Goal: Check status

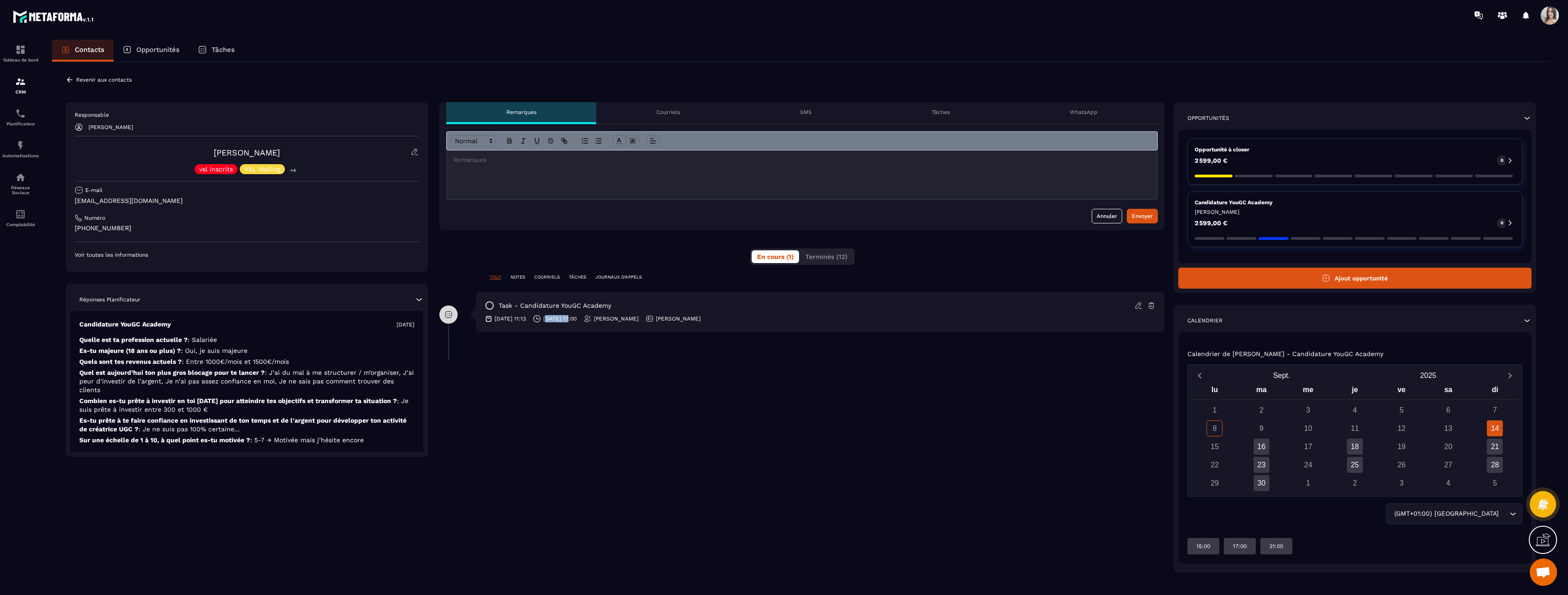
drag, startPoint x: 559, startPoint y: 319, endPoint x: 584, endPoint y: 321, distance: 25.1
click at [576, 321] on p "[DATE] 17:00" at bounding box center [560, 319] width 33 height 7
drag, startPoint x: 584, startPoint y: 321, endPoint x: 589, endPoint y: 322, distance: 5.1
click at [576, 322] on p "[DATE] 17:00" at bounding box center [560, 319] width 33 height 7
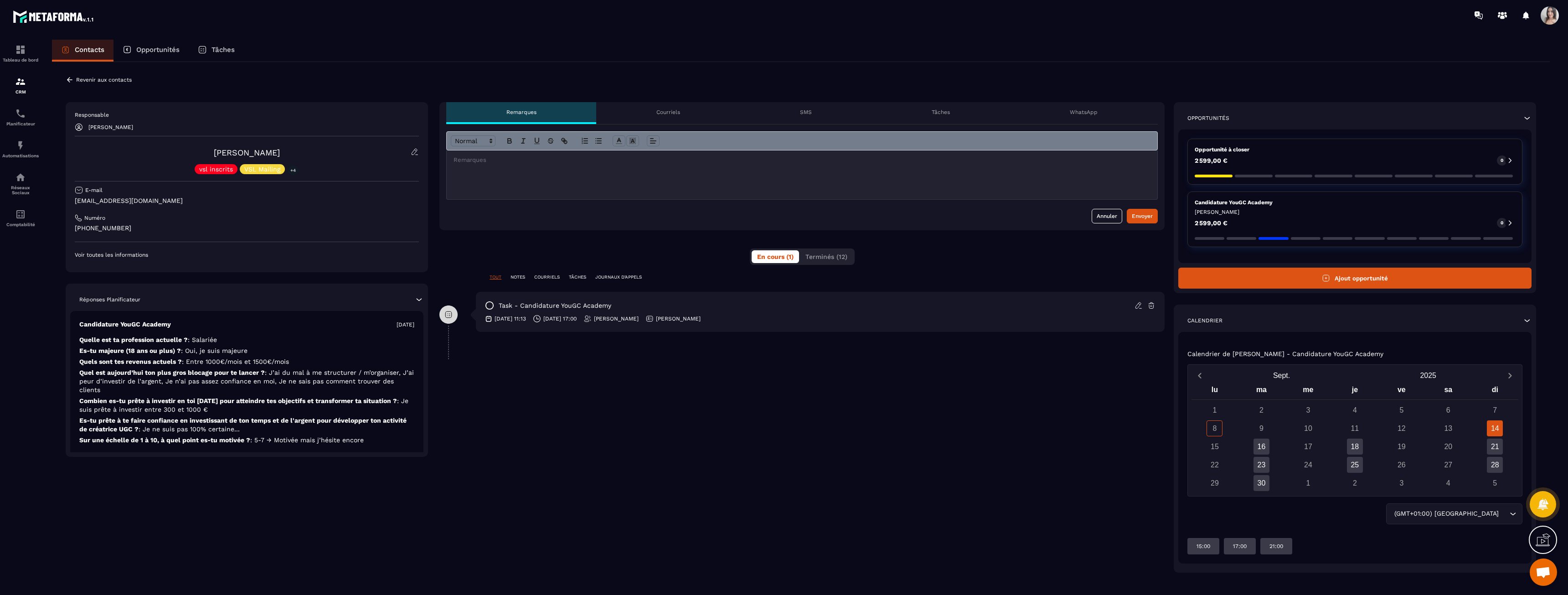
click at [576, 322] on p "[DATE] 17:00" at bounding box center [560, 319] width 33 height 7
drag, startPoint x: 589, startPoint y: 322, endPoint x: 568, endPoint y: 320, distance: 21.1
click at [568, 320] on p "[DATE] 17:00" at bounding box center [560, 319] width 33 height 7
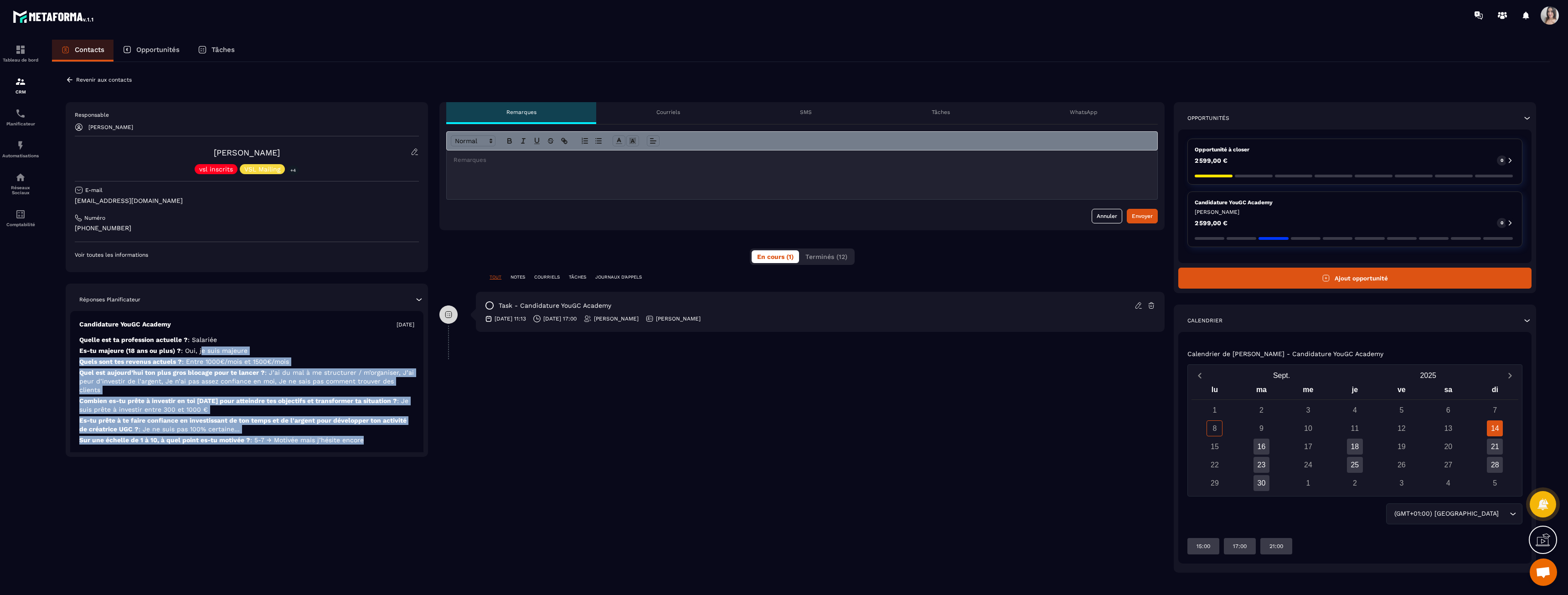
drag, startPoint x: 205, startPoint y: 347, endPoint x: 369, endPoint y: 433, distance: 185.2
click at [369, 432] on div "Candidature YouGC Academy [DATE] Quelle est ta profession actuelle ? : Salariée…" at bounding box center [247, 384] width 353 height 145
click at [369, 436] on p "Sur une échelle de 1 à 10, à quel point es-tu motivée ? : 5-7 → Motivée mais j’…" at bounding box center [247, 440] width 335 height 9
drag, startPoint x: 369, startPoint y: 433, endPoint x: 185, endPoint y: 362, distance: 197.2
click at [185, 362] on div "Candidature YouGC Academy [DATE] Quelle est ta profession actuelle ? : Salariée…" at bounding box center [247, 384] width 353 height 145
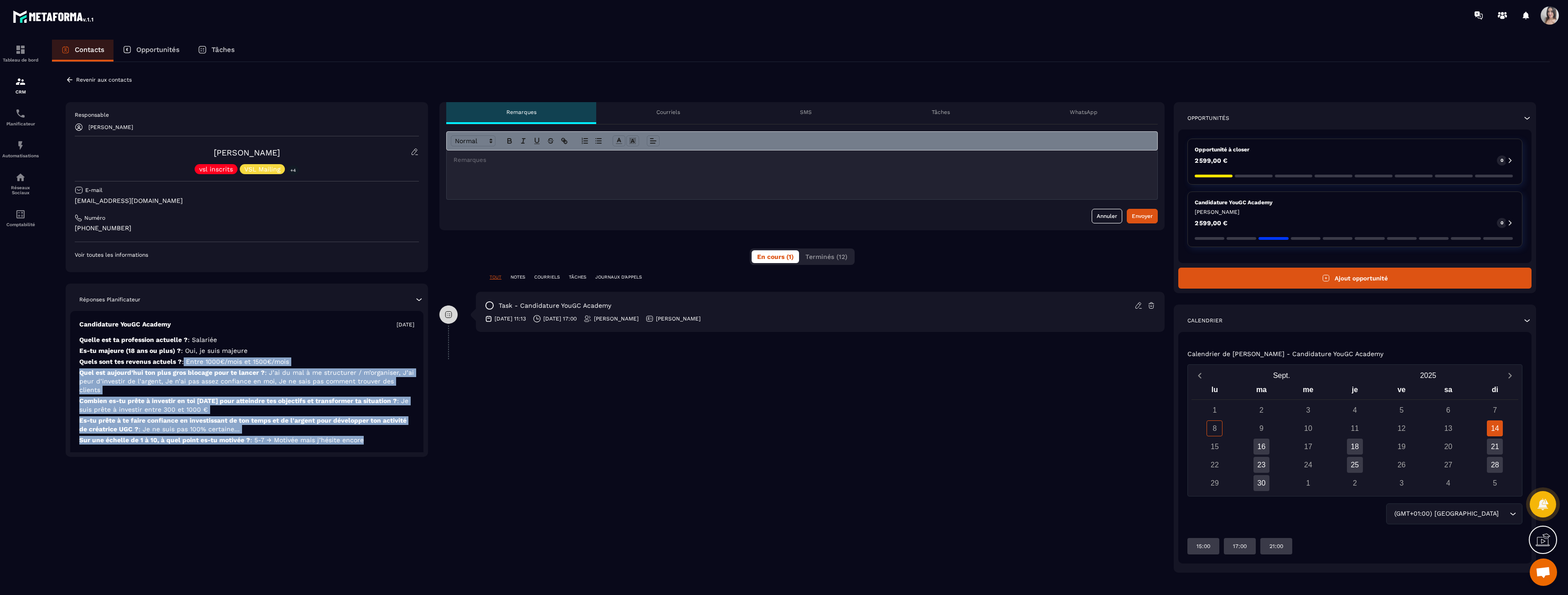
click at [185, 362] on span ": Entre 1000€/mois et 1500€/mois" at bounding box center [236, 362] width 107 height 7
drag, startPoint x: 175, startPoint y: 348, endPoint x: 372, endPoint y: 433, distance: 214.6
click at [372, 433] on div "Candidature YouGC Academy [DATE] Quelle est ta profession actuelle ? : Salariée…" at bounding box center [247, 384] width 353 height 145
click at [372, 436] on p "Sur une échelle de 1 à 10, à quel point es-tu motivée ? : 5-7 → Motivée mais j’…" at bounding box center [247, 440] width 335 height 9
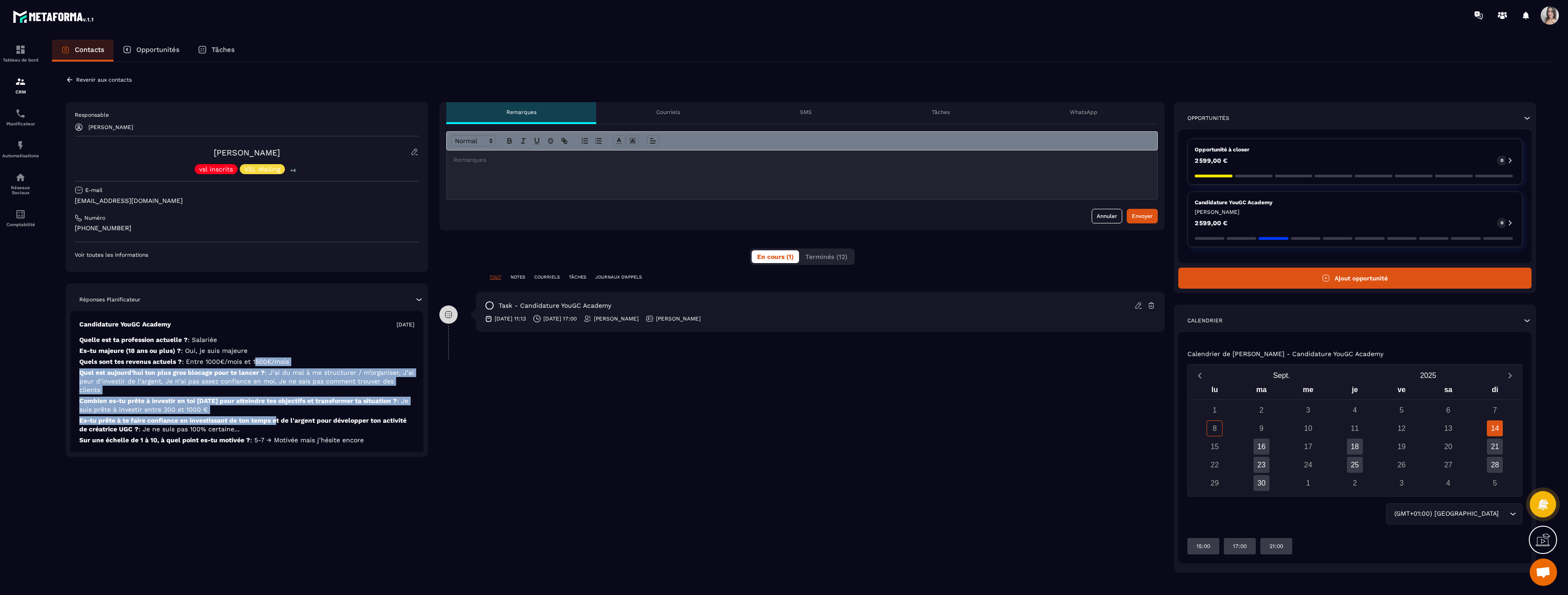
drag, startPoint x: 261, startPoint y: 384, endPoint x: 277, endPoint y: 410, distance: 30.5
click at [277, 410] on div "Candidature YouGC Academy [DATE] Quelle est ta profession actuelle ? : Salariée…" at bounding box center [247, 384] width 353 height 145
click at [277, 417] on p "Es-tu prête à te faire confiance en investissant de ton temps et de l'argent po…" at bounding box center [247, 425] width 335 height 17
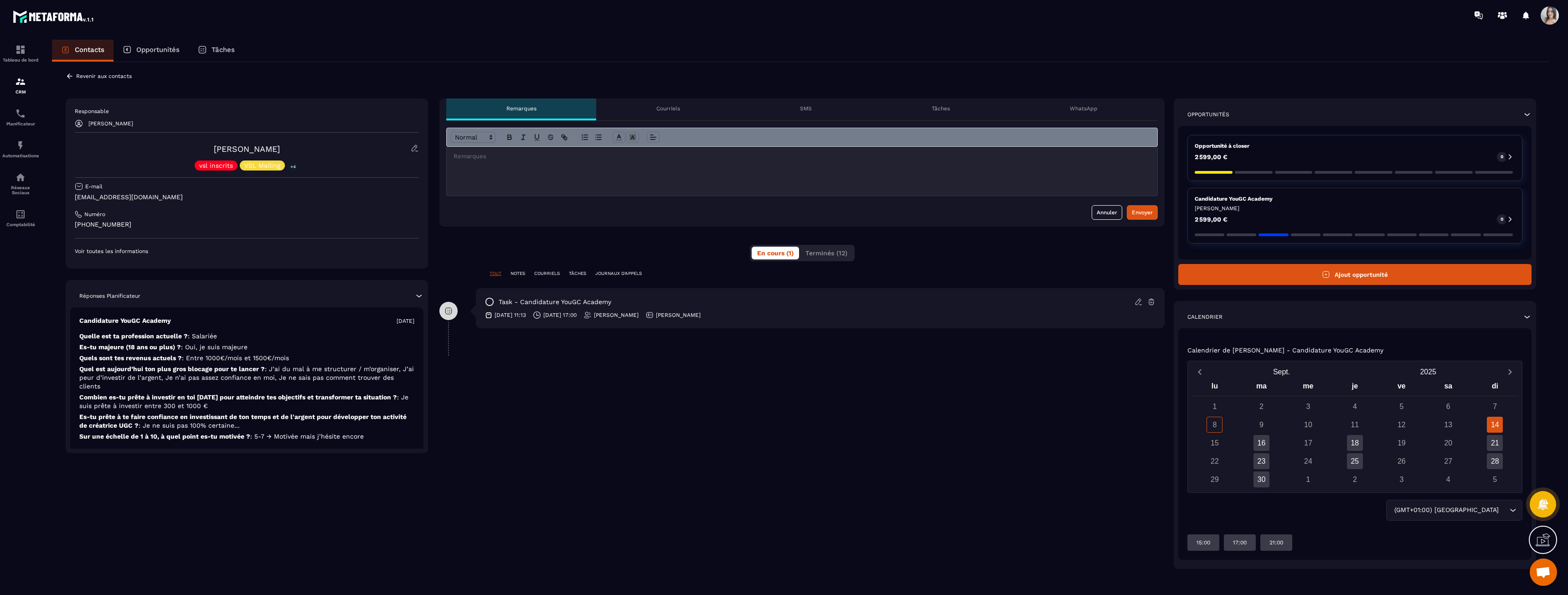
scroll to position [6, 0]
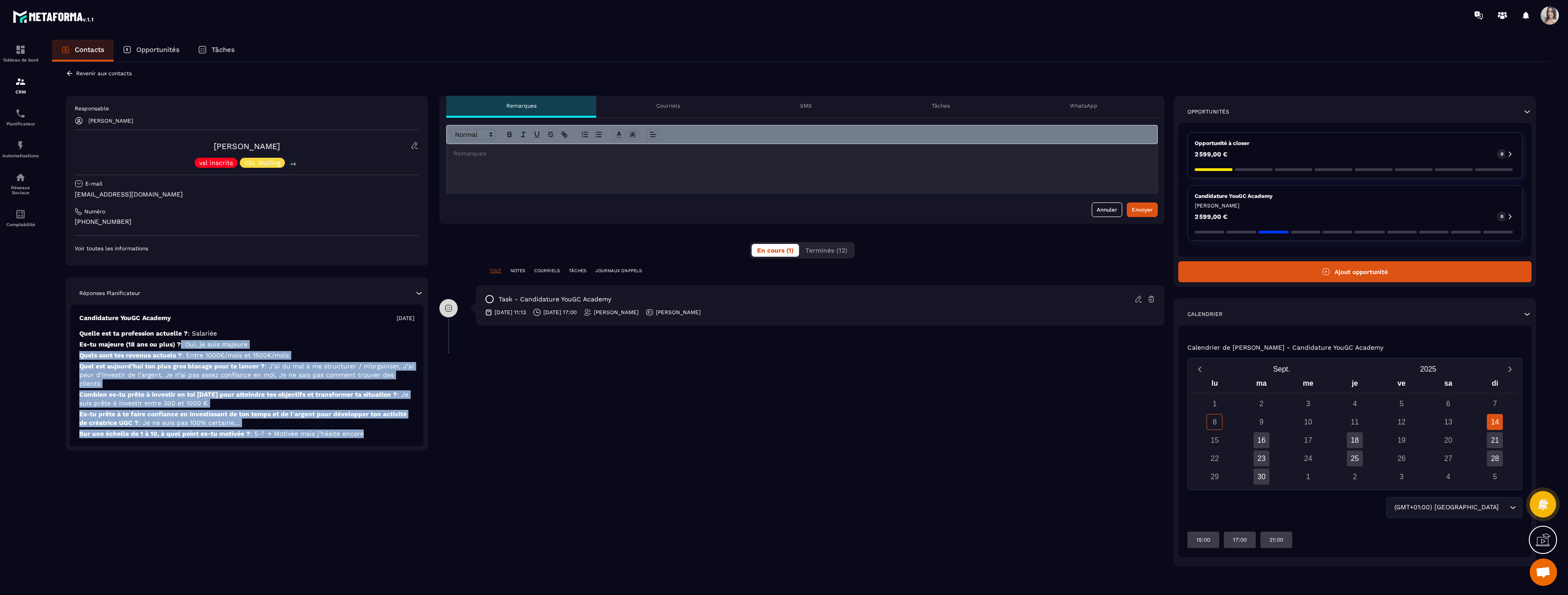
drag, startPoint x: 181, startPoint y: 340, endPoint x: 373, endPoint y: 428, distance: 211.2
click at [373, 428] on div "Candidature YouGC Academy [DATE] Quelle est ta profession actuelle ? : Salariée…" at bounding box center [247, 377] width 353 height 145
click at [373, 429] on p "Sur une échelle de 1 à 10, à quel point es-tu motivée ? : 5-7 → Motivée mais j’…" at bounding box center [247, 434] width 335 height 9
drag, startPoint x: 373, startPoint y: 428, endPoint x: 85, endPoint y: 333, distance: 303.3
click at [85, 333] on div "Candidature YouGC Academy [DATE] Quelle est ta profession actuelle ? : Salariée…" at bounding box center [247, 377] width 353 height 145
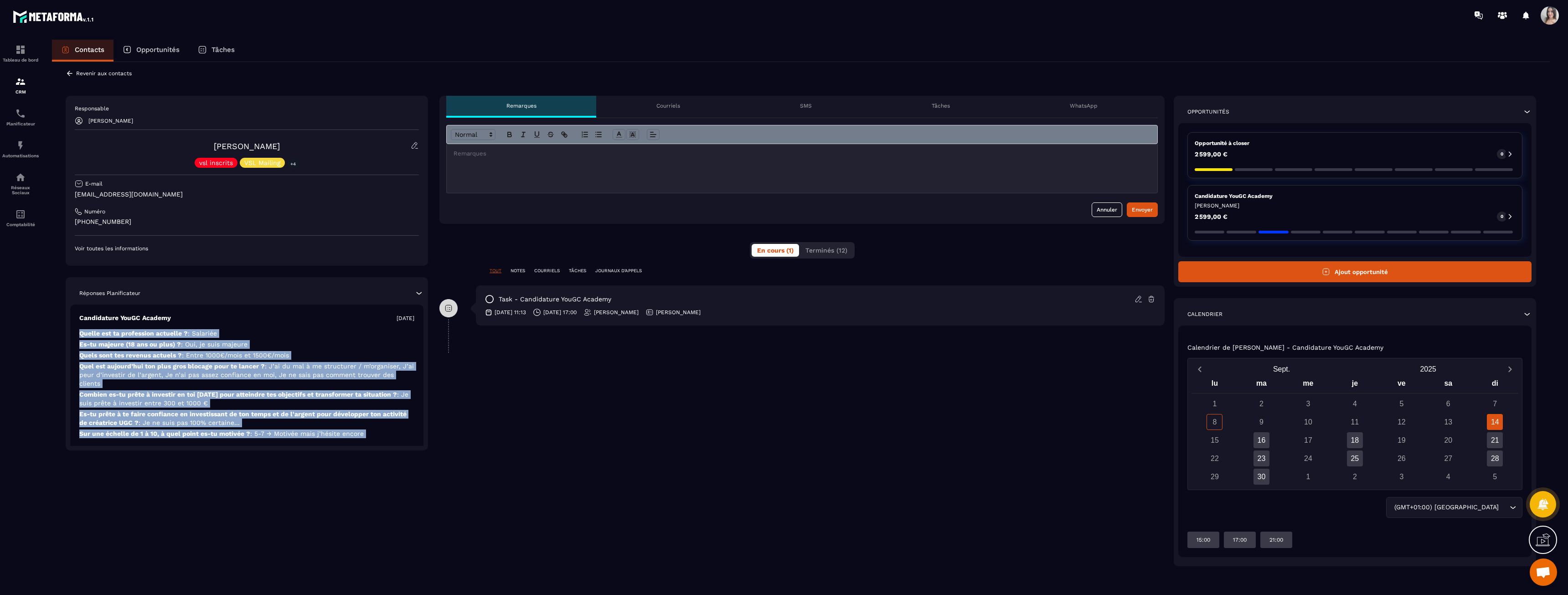
click at [85, 333] on p "Quelle est ta profession actuelle ? : [GEOGRAPHIC_DATA]" at bounding box center [247, 334] width 335 height 9
drag, startPoint x: 85, startPoint y: 333, endPoint x: 377, endPoint y: 424, distance: 305.9
click at [377, 424] on div "Candidature YouGC Academy [DATE] Quelle est ta profession actuelle ? : Salariée…" at bounding box center [247, 377] width 353 height 145
click at [377, 429] on p "Sur une échelle de 1 à 10, à quel point es-tu motivée ? : 5-7 → Motivée mais j’…" at bounding box center [247, 434] width 335 height 9
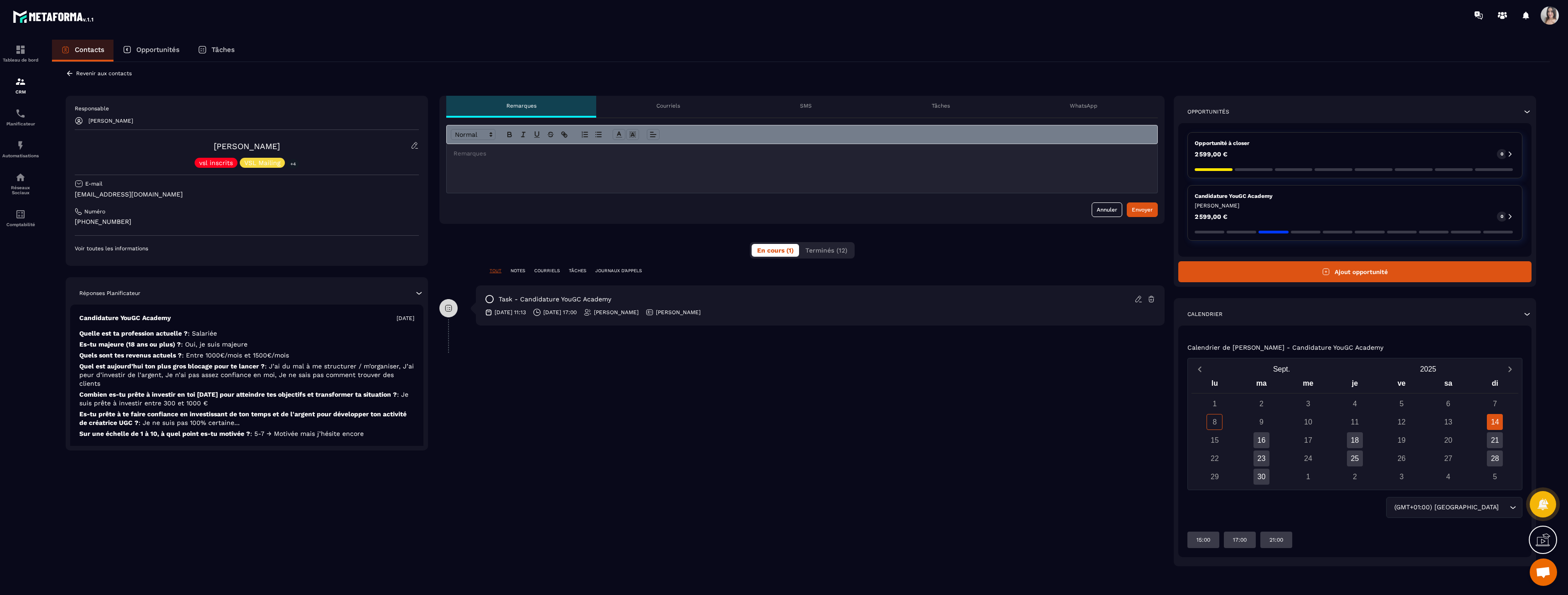
click at [1231, 196] on p "Candidature YouGC Academy" at bounding box center [1355, 196] width 320 height 7
